Goal: Information Seeking & Learning: Check status

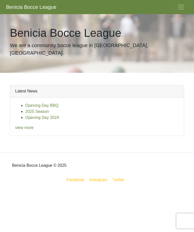
click at [44, 110] on link "2025 Season" at bounding box center [37, 112] width 24 height 4
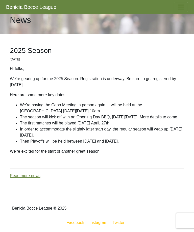
scroll to position [14, 0]
click at [36, 178] on link "Read more news" at bounding box center [25, 176] width 31 height 4
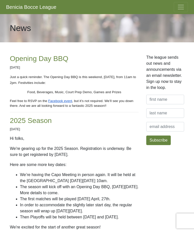
click at [184, 6] on button "Toggle navigation" at bounding box center [181, 7] width 14 height 10
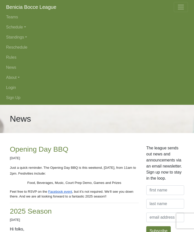
click at [12, 17] on link "Teams" at bounding box center [97, 17] width 182 height 10
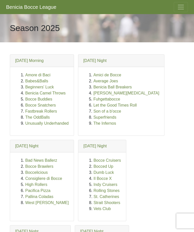
click at [181, 6] on span "Toggle navigation" at bounding box center [181, 7] width 8 height 8
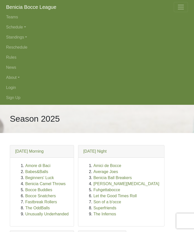
click at [24, 31] on link "Schedule" at bounding box center [97, 27] width 182 height 10
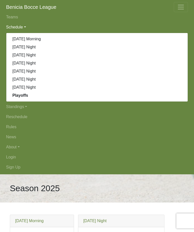
click at [19, 94] on strong "Playoffs" at bounding box center [20, 95] width 16 height 4
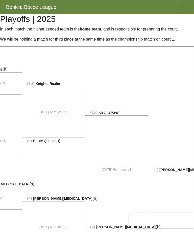
click at [182, 9] on span "Toggle navigation" at bounding box center [181, 7] width 8 height 8
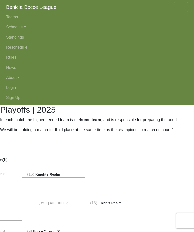
click at [25, 36] on link "Standings" at bounding box center [97, 37] width 182 height 10
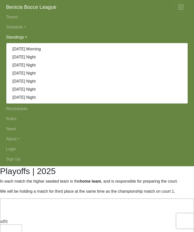
click at [34, 62] on link "[DATE] Night" at bounding box center [96, 65] width 181 height 8
